Goal: Information Seeking & Learning: Learn about a topic

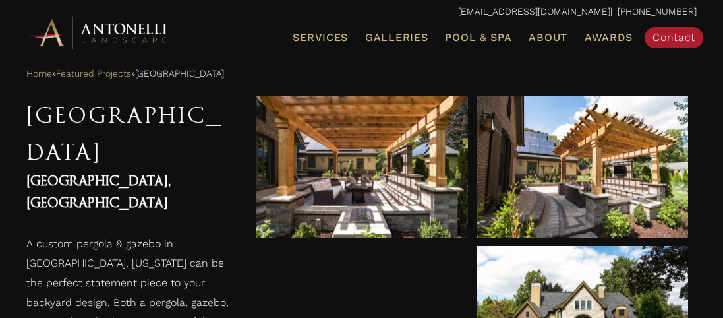
scroll to position [495, 0]
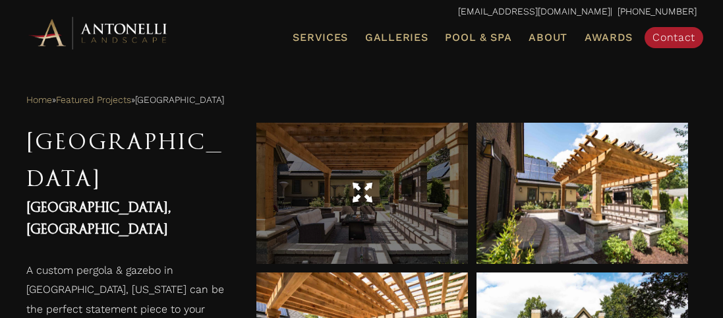
click at [366, 196] on span at bounding box center [362, 192] width 20 height 23
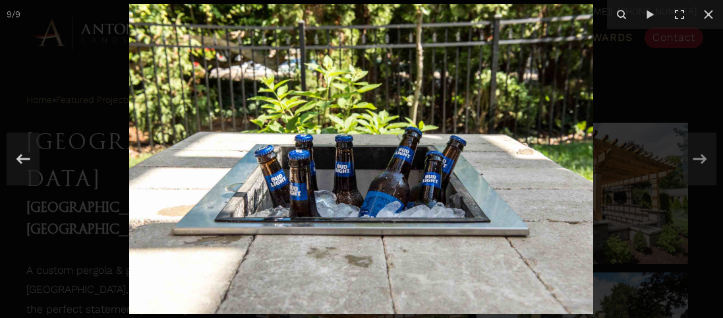
click at [92, 98] on div at bounding box center [361, 159] width 723 height 318
